Goal: Task Accomplishment & Management: Complete application form

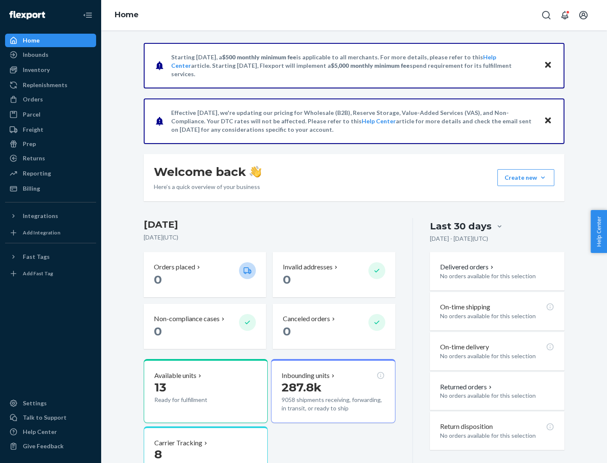
click at [543, 178] on button "Create new Create new inbound Create new order Create new product" at bounding box center [525, 177] width 57 height 17
click at [51, 55] on div "Inbounds" at bounding box center [50, 55] width 89 height 12
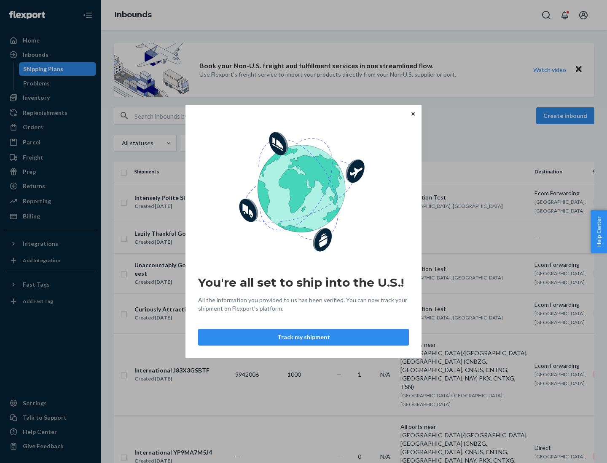
click at [51, 98] on div "You're all set to ship into the U.S.! All the information you provided to us ha…" at bounding box center [303, 231] width 607 height 463
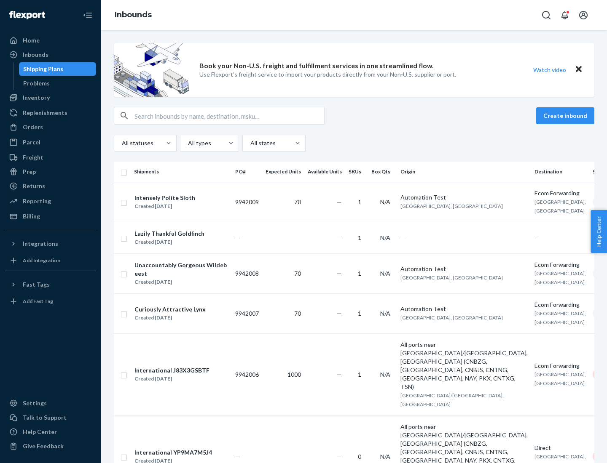
click at [354, 15] on div "Inbounds" at bounding box center [354, 15] width 506 height 30
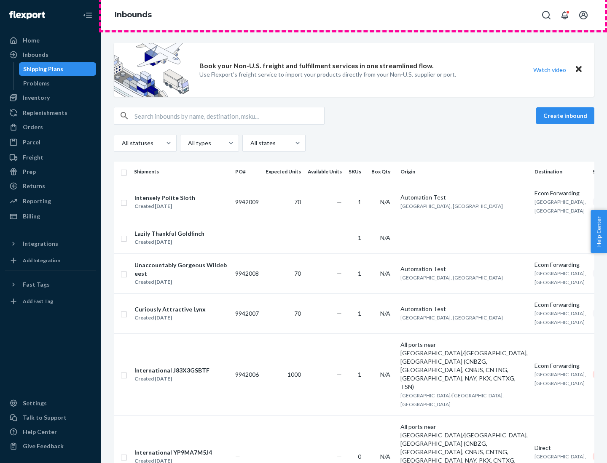
click at [354, 15] on div "Inbounds" at bounding box center [354, 15] width 506 height 30
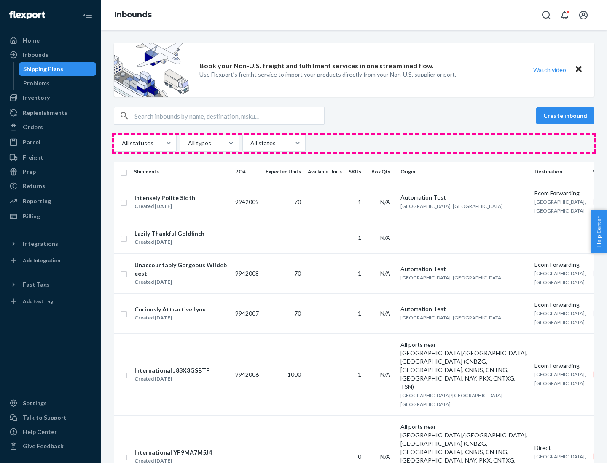
click at [354, 143] on div "All statuses All types All states" at bounding box center [354, 143] width 480 height 17
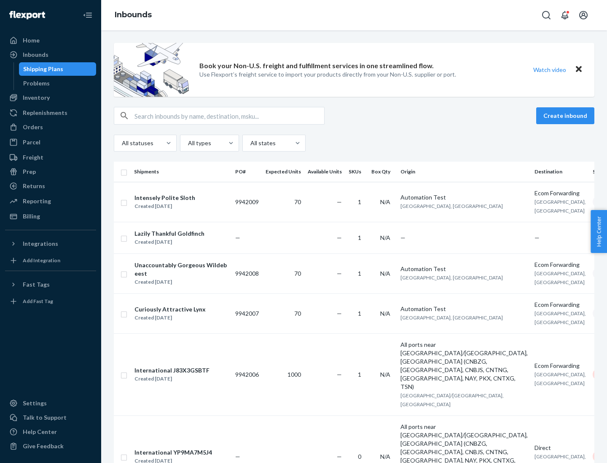
click at [42, 69] on div "Shipping Plans" at bounding box center [43, 69] width 40 height 8
click at [566, 116] on button "Create inbound" at bounding box center [565, 115] width 58 height 17
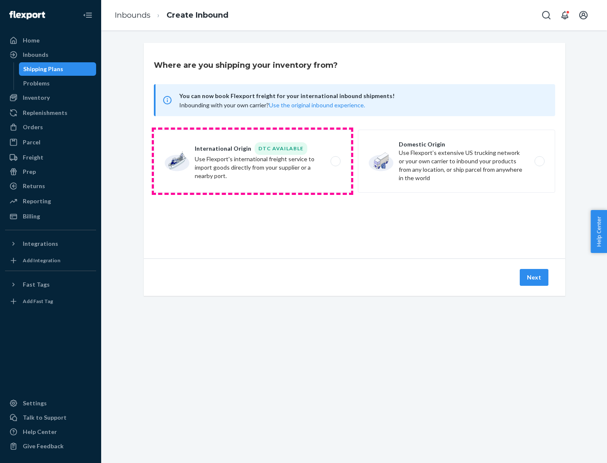
click at [252, 161] on label "International Origin DTC Available Use Flexport's international freight service…" at bounding box center [252, 161] width 197 height 63
click at [335, 161] on input "International Origin DTC Available Use Flexport's international freight service…" at bounding box center [337, 161] width 5 height 5
radio input "true"
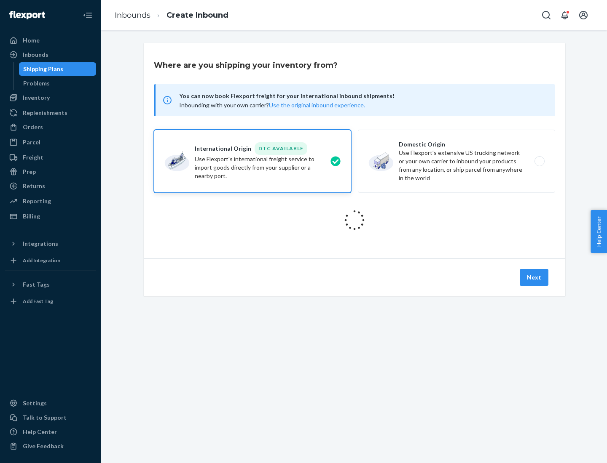
click at [354, 220] on icon at bounding box center [355, 221] width 24 height 24
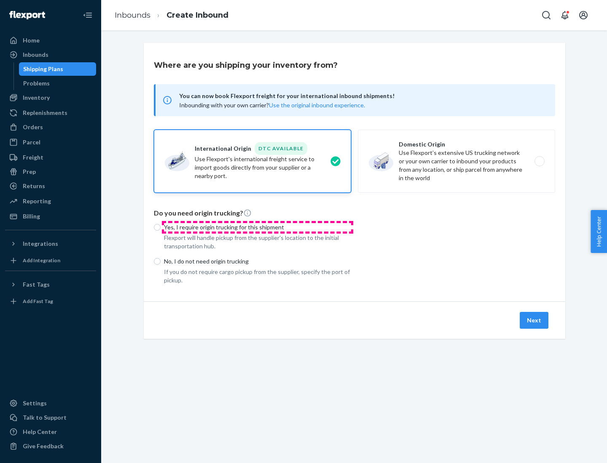
click at [257, 227] on p "Yes, I require origin trucking for this shipment" at bounding box center [257, 227] width 187 height 8
click at [161, 227] on input "Yes, I require origin trucking for this shipment" at bounding box center [157, 227] width 7 height 7
radio input "true"
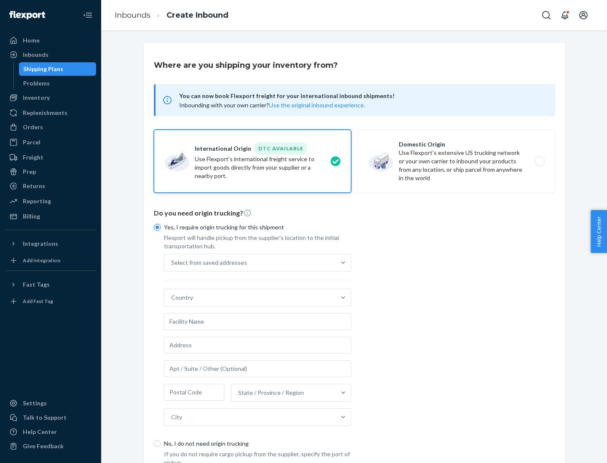
scroll to position [16, 0]
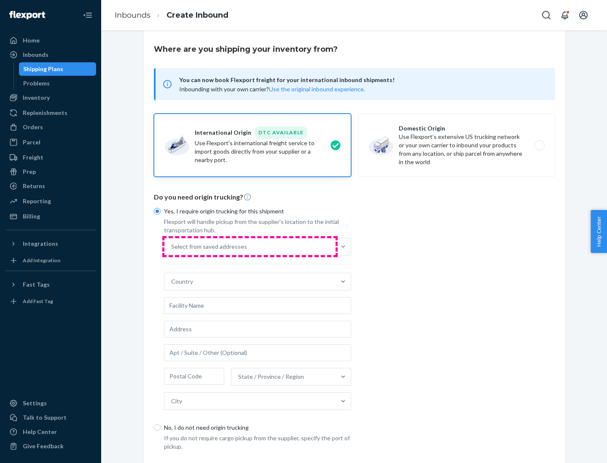
click at [250, 246] on div "Select from saved addresses" at bounding box center [249, 246] width 171 height 17
click at [172, 246] on input "Select from saved addresses" at bounding box center [171, 247] width 1 height 8
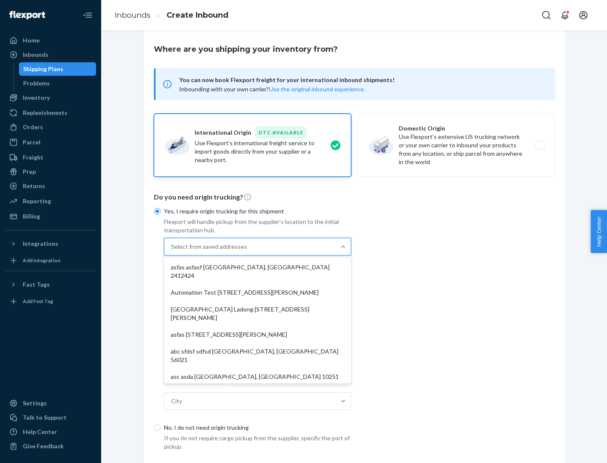
scroll to position [37, 0]
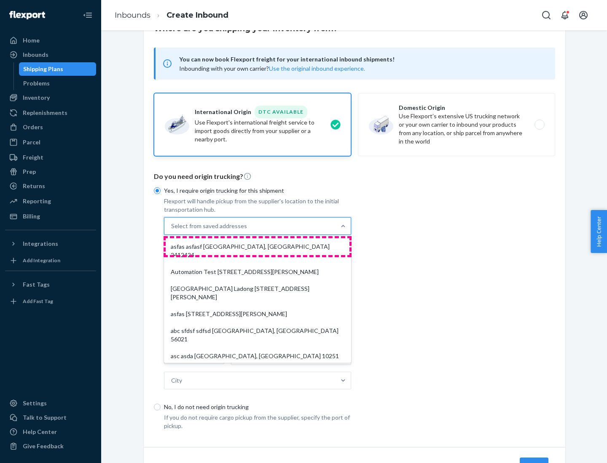
click at [257, 246] on div "asfas asfasf [GEOGRAPHIC_DATA], [GEOGRAPHIC_DATA] 2412424" at bounding box center [258, 250] width 184 height 25
click at [172, 230] on input "option asfas asfasf [GEOGRAPHIC_DATA], [GEOGRAPHIC_DATA] 2412424 focused, 1 of …" at bounding box center [171, 226] width 1 height 8
type input "asfas"
type input "asfasf"
type input "2412424"
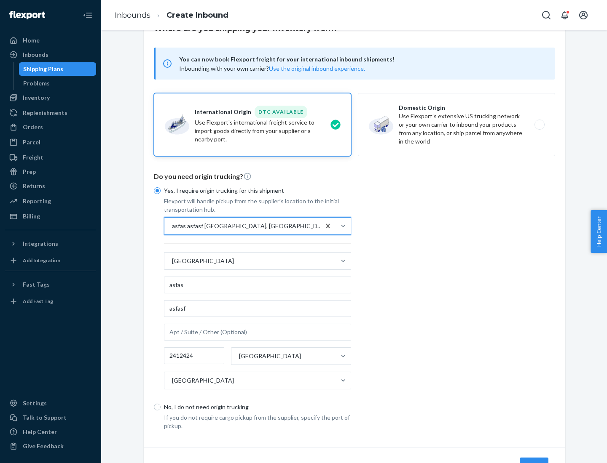
scroll to position [78, 0]
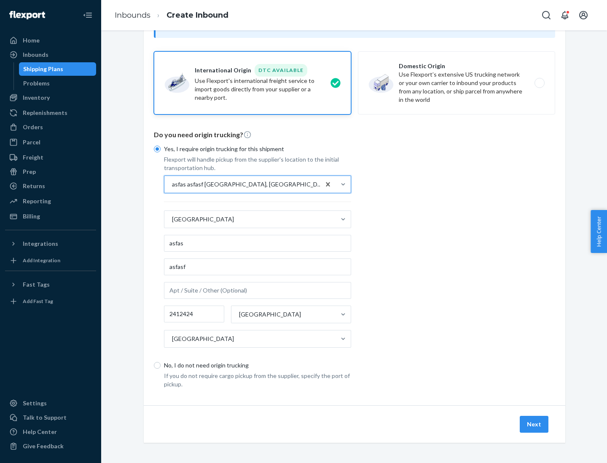
click at [534, 424] on button "Next" at bounding box center [534, 424] width 29 height 17
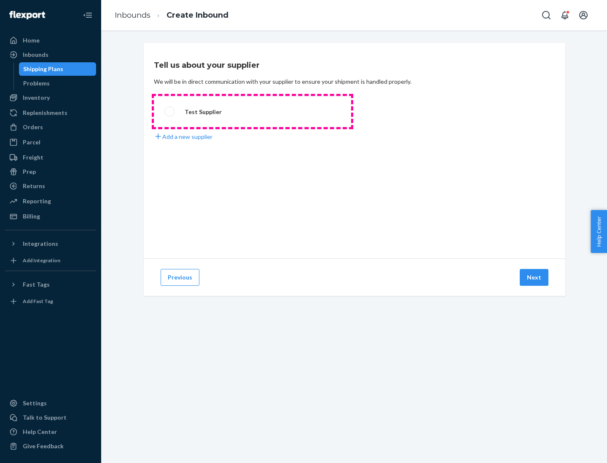
click at [252, 112] on label "Test Supplier" at bounding box center [252, 111] width 197 height 31
click at [170, 112] on input "Test Supplier" at bounding box center [166, 111] width 5 height 5
radio input "true"
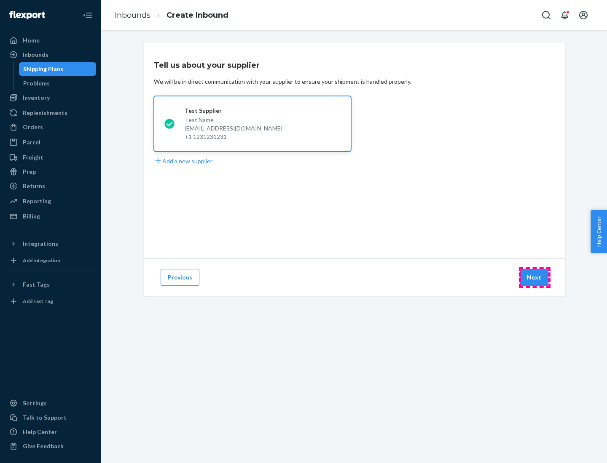
click at [534, 278] on button "Next" at bounding box center [534, 277] width 29 height 17
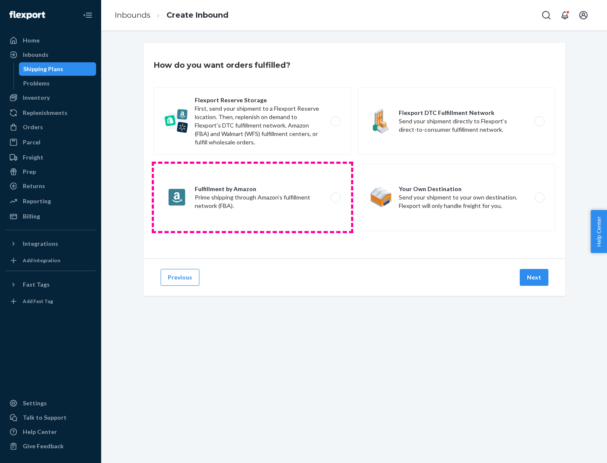
click at [252, 198] on label "Fulfillment by Amazon Prime shipping through Amazon’s fulfillment network (FBA)." at bounding box center [252, 197] width 197 height 67
click at [335, 198] on input "Fulfillment by Amazon Prime shipping through Amazon’s fulfillment network (FBA)." at bounding box center [337, 197] width 5 height 5
radio input "true"
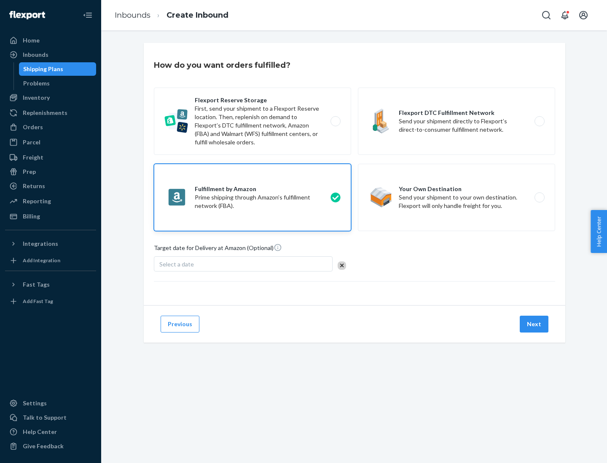
click at [534, 324] on button "Next" at bounding box center [534, 324] width 29 height 17
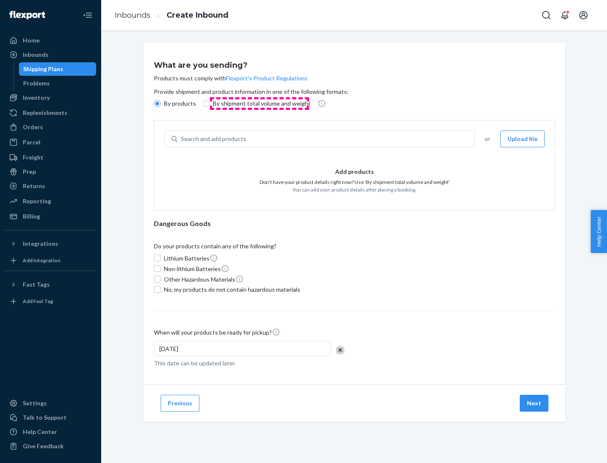
click at [259, 104] on p "By shipment total volume and weight" at bounding box center [262, 103] width 98 height 8
click at [209, 104] on input "By shipment total volume and weight" at bounding box center [206, 103] width 7 height 7
radio input "true"
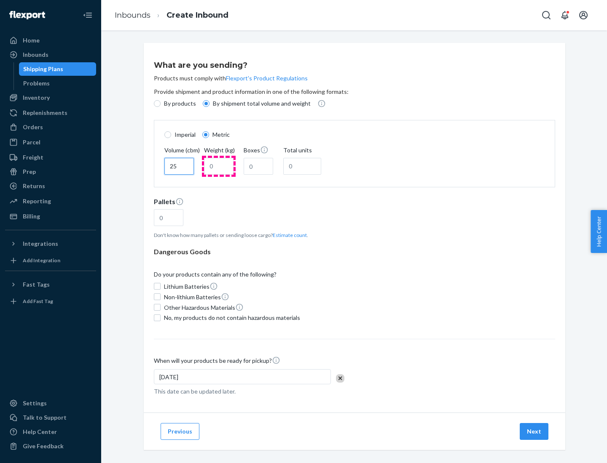
type input "25"
type input "100"
type input "50"
type input "500"
click at [288, 235] on button "Estimate count" at bounding box center [290, 235] width 34 height 7
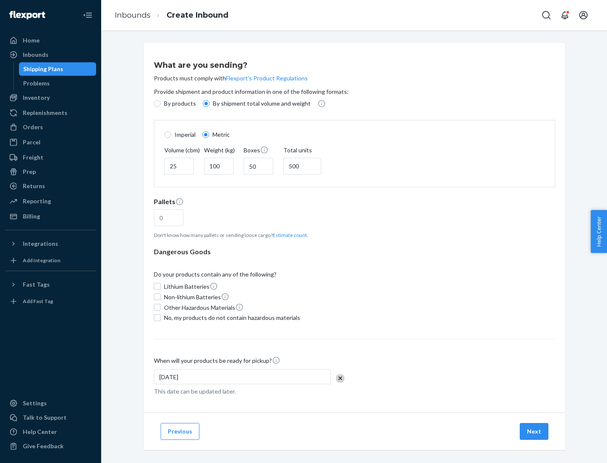
type input "16"
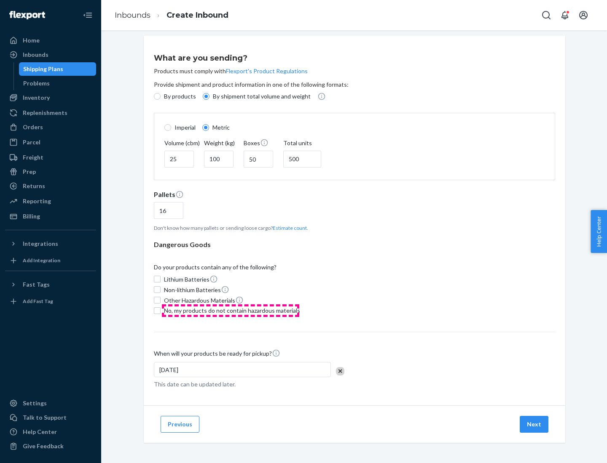
click at [230, 311] on span "No, my products do not contain hazardous materials" at bounding box center [232, 311] width 136 height 8
click at [161, 311] on input "No, my products do not contain hazardous materials" at bounding box center [157, 311] width 7 height 7
checkbox input "true"
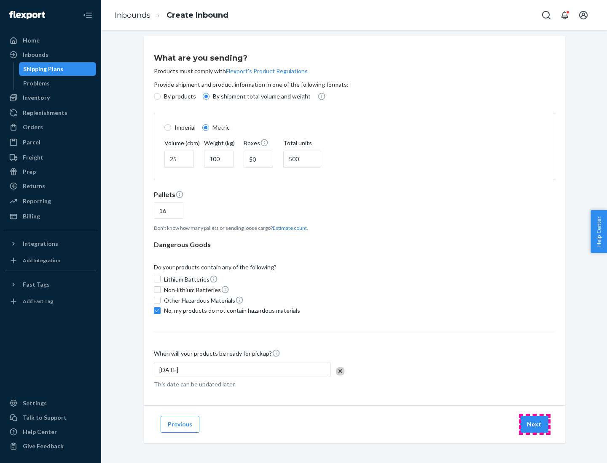
click at [534, 424] on button "Next" at bounding box center [534, 424] width 29 height 17
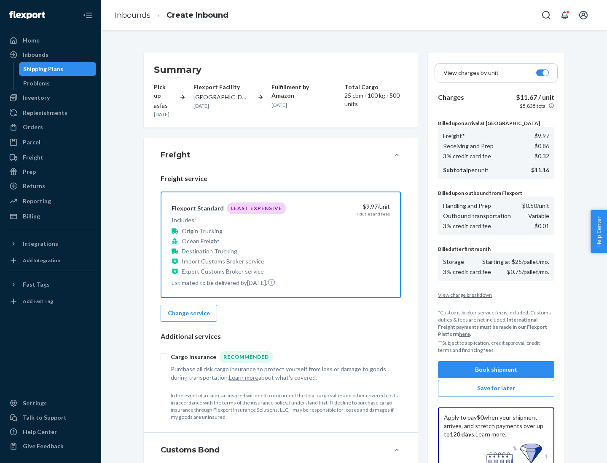
scroll to position [123, 0]
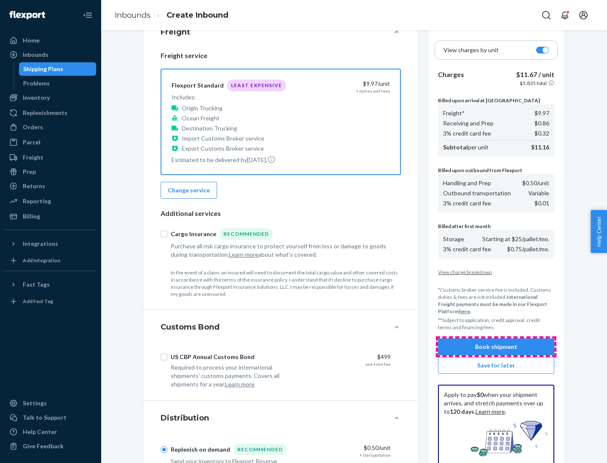
click at [496, 347] on button "Book shipment" at bounding box center [496, 347] width 116 height 17
